Goal: Complete application form: Complete application form

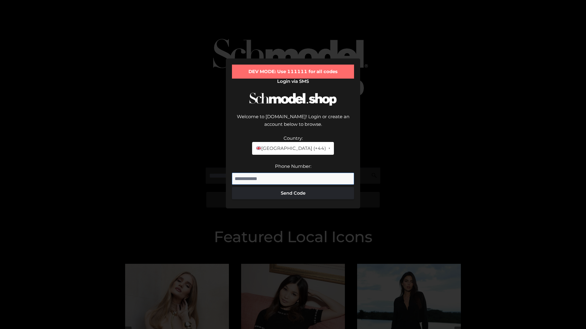
click at [293, 173] on input "Phone Number:" at bounding box center [293, 179] width 122 height 12
type input "**********"
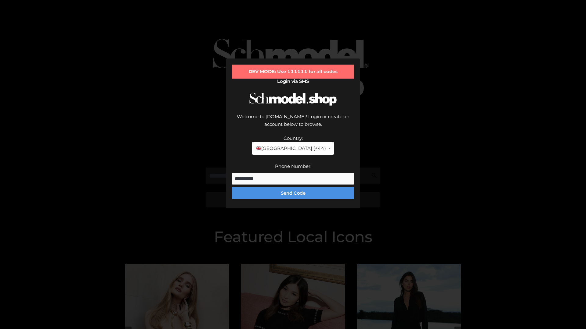
click at [293, 187] on button "Send Code" at bounding box center [293, 193] width 122 height 12
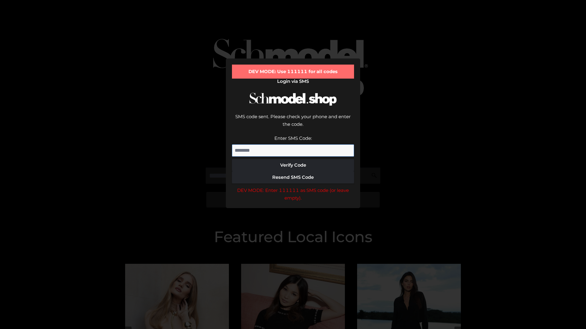
click at [293, 145] on input "Enter SMS Code:" at bounding box center [293, 151] width 122 height 12
type input "******"
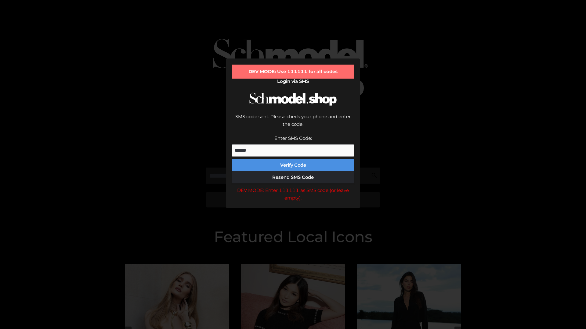
click at [293, 159] on button "Verify Code" at bounding box center [293, 165] width 122 height 12
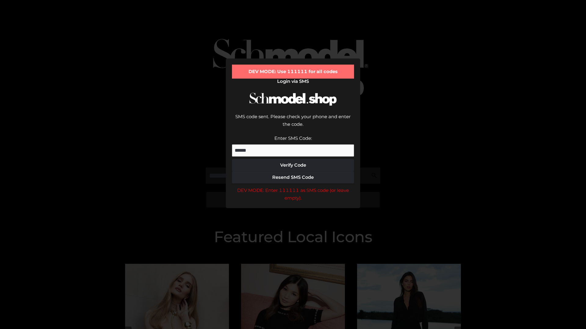
click at [293, 187] on div "DEV MODE: Enter 111111 as SMS code (or leave empty)." at bounding box center [293, 195] width 122 height 16
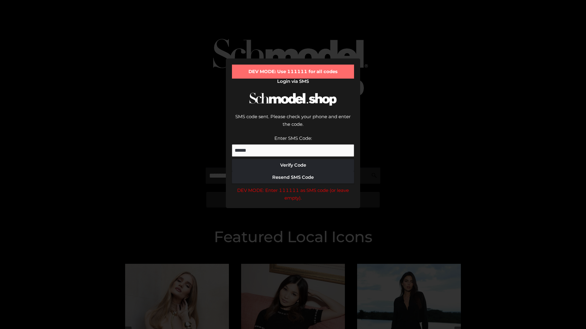
click at [293, 187] on div "DEV MODE: Enter 111111 as SMS code (or leave empty)." at bounding box center [293, 195] width 122 height 16
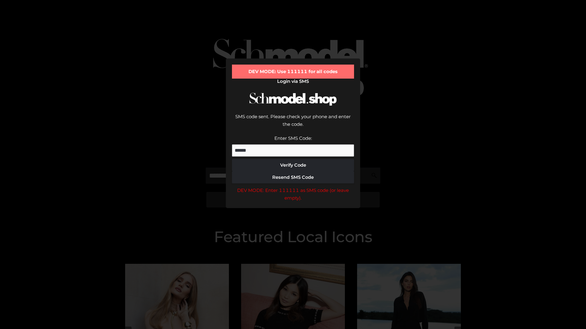
click at [293, 187] on div "DEV MODE: Enter 111111 as SMS code (or leave empty)." at bounding box center [293, 195] width 122 height 16
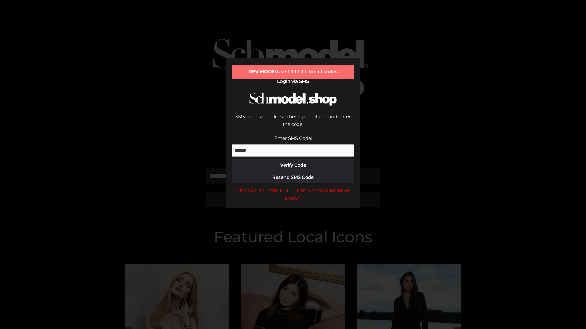
click at [293, 187] on div "DEV MODE: Enter 111111 as SMS code (or leave empty)." at bounding box center [293, 195] width 122 height 16
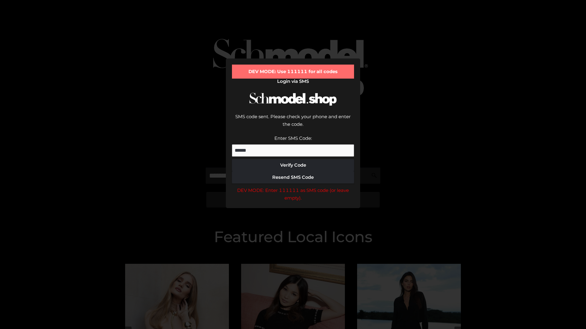
click at [293, 187] on div "DEV MODE: Enter 111111 as SMS code (or leave empty)." at bounding box center [293, 195] width 122 height 16
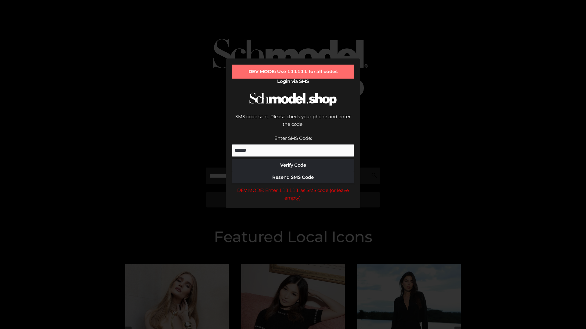
click at [293, 187] on div "DEV MODE: Enter 111111 as SMS code (or leave empty)." at bounding box center [293, 195] width 122 height 16
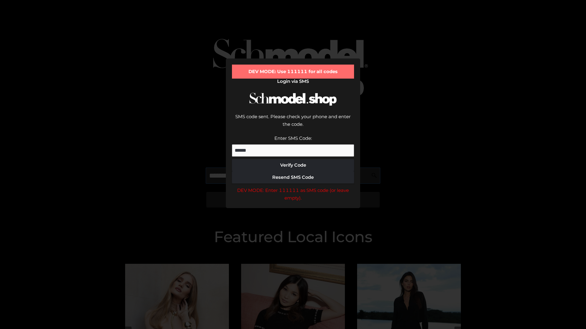
scroll to position [0, 31]
click at [293, 187] on div "DEV MODE: Enter 111111 as SMS code (or leave empty)." at bounding box center [293, 195] width 122 height 16
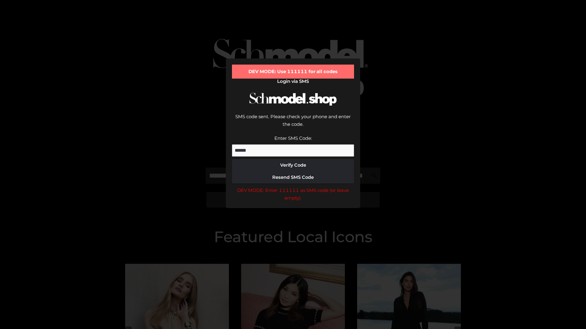
click at [293, 187] on div "DEV MODE: Enter 111111 as SMS code (or leave empty)." at bounding box center [293, 195] width 122 height 16
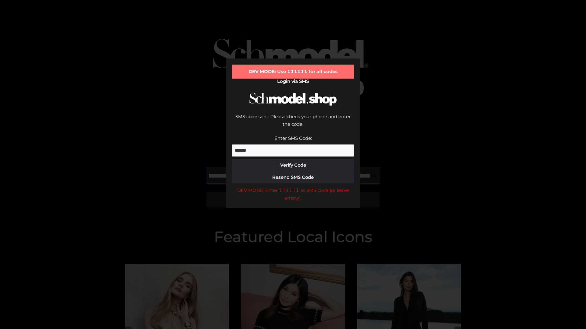
scroll to position [0, 66]
click at [293, 187] on div "DEV MODE: Enter 111111 as SMS code (or leave empty)." at bounding box center [293, 195] width 122 height 16
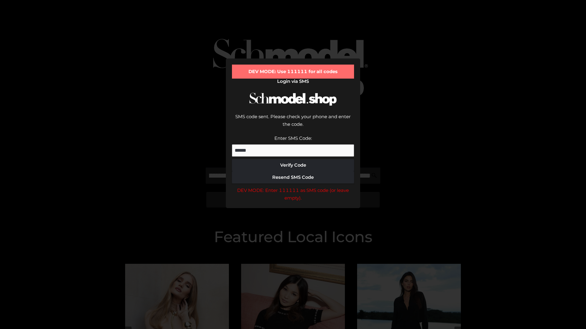
click at [293, 187] on div "DEV MODE: Enter 111111 as SMS code (or leave empty)." at bounding box center [293, 195] width 122 height 16
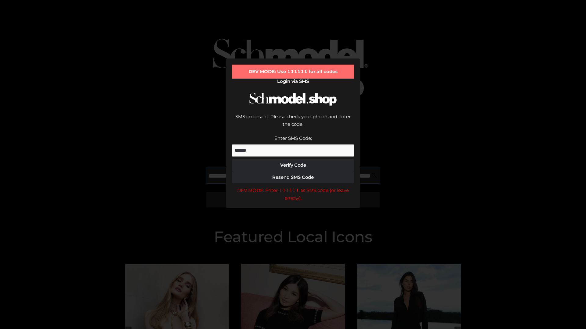
scroll to position [0, 103]
click at [293, 187] on div "DEV MODE: Enter 111111 as SMS code (or leave empty)." at bounding box center [293, 195] width 122 height 16
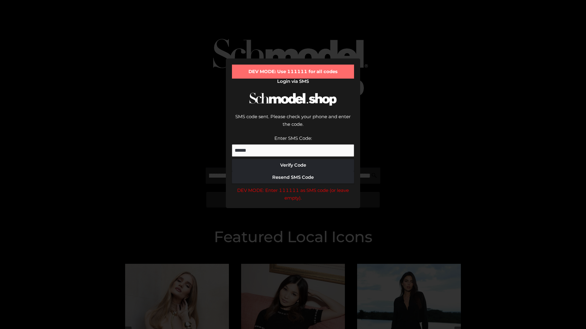
click at [293, 187] on div "DEV MODE: Enter 111111 as SMS code (or leave empty)." at bounding box center [293, 195] width 122 height 16
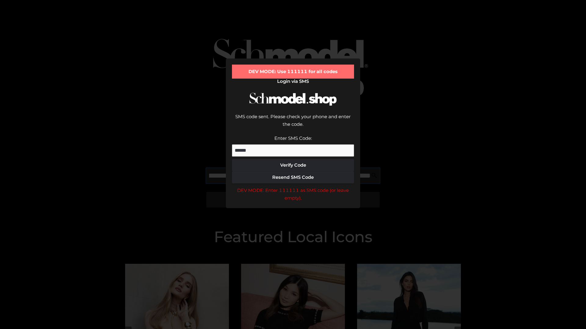
scroll to position [0, 142]
click at [293, 187] on div "DEV MODE: Enter 111111 as SMS code (or leave empty)." at bounding box center [293, 195] width 122 height 16
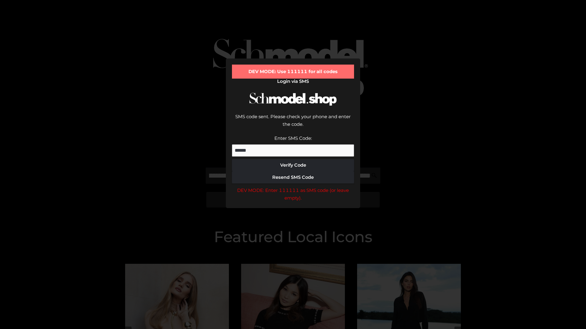
click at [293, 187] on div "DEV MODE: Enter 111111 as SMS code (or leave empty)." at bounding box center [293, 195] width 122 height 16
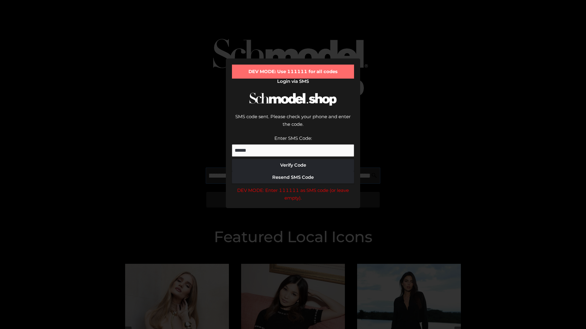
scroll to position [0, 177]
click at [293, 187] on div "DEV MODE: Enter 111111 as SMS code (or leave empty)." at bounding box center [293, 195] width 122 height 16
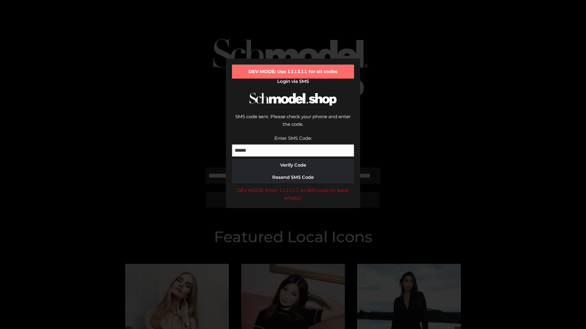
click at [293, 187] on div "DEV MODE: Enter 111111 as SMS code (or leave empty)." at bounding box center [293, 195] width 122 height 16
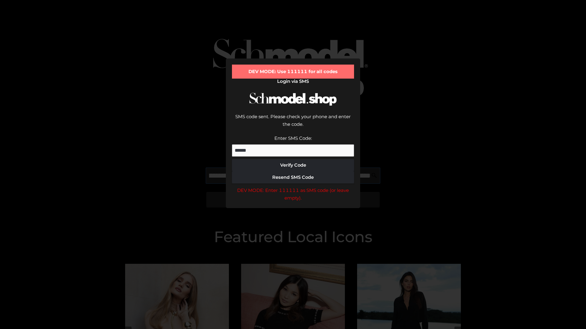
scroll to position [0, 214]
type input "**********"
click at [293, 187] on div "DEV MODE: Enter 111111 as SMS code (or leave empty)." at bounding box center [293, 195] width 122 height 16
